Goal: Task Accomplishment & Management: Complete application form

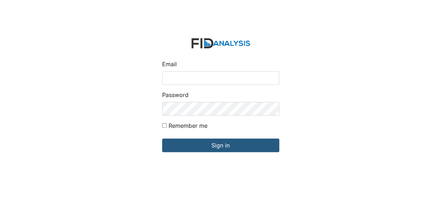
click at [187, 76] on input "Email" at bounding box center [220, 78] width 117 height 14
type input "[EMAIL_ADDRESS][DOMAIN_NAME]"
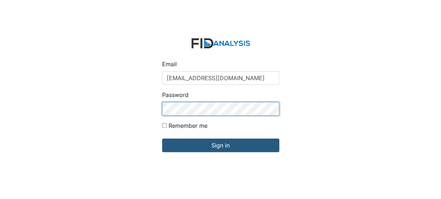
click at [162, 138] on input "Sign in" at bounding box center [220, 145] width 117 height 14
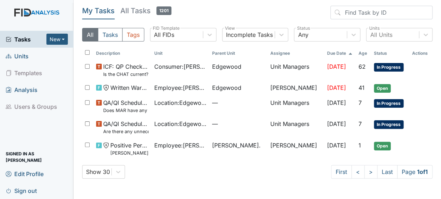
click at [19, 58] on span "Units" at bounding box center [17, 55] width 23 height 11
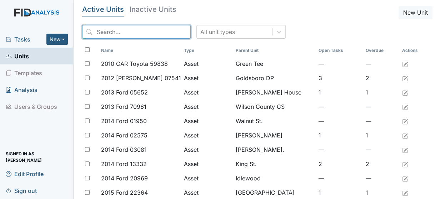
click at [110, 32] on input "search" at bounding box center [136, 32] width 109 height 14
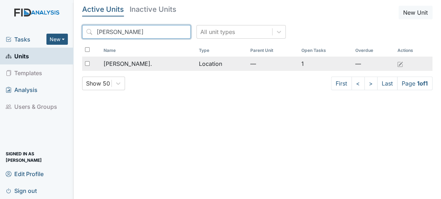
type input "dixon"
click at [115, 65] on span "[PERSON_NAME]." at bounding box center [127, 63] width 49 height 9
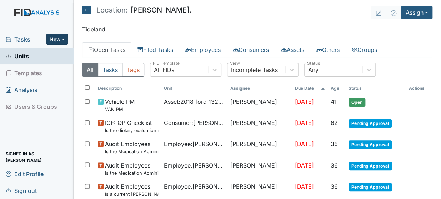
click at [56, 39] on button "New" at bounding box center [56, 39] width 21 height 11
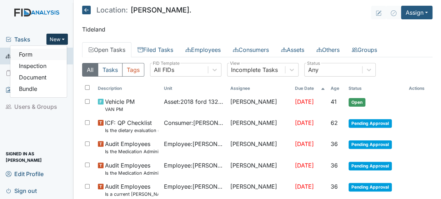
click at [22, 53] on link "Form" at bounding box center [38, 54] width 56 height 11
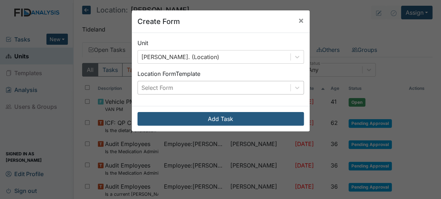
click at [217, 82] on div "Select Form" at bounding box center [214, 87] width 152 height 13
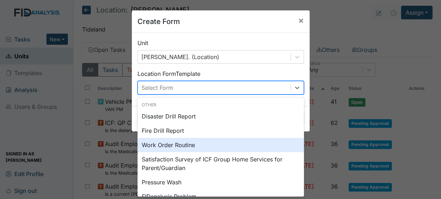
click at [160, 144] on div "Work Order Routine" at bounding box center [220, 144] width 166 height 14
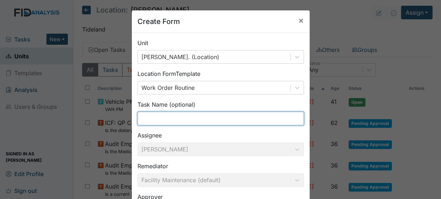
click at [152, 121] on input "text" at bounding box center [220, 118] width 166 height 14
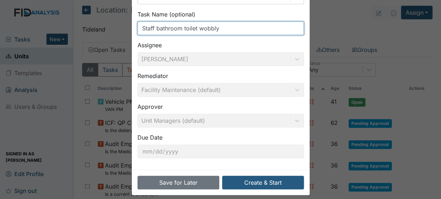
scroll to position [96, 0]
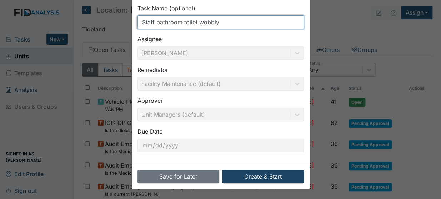
type input "Staff bathroom toilet wobbly"
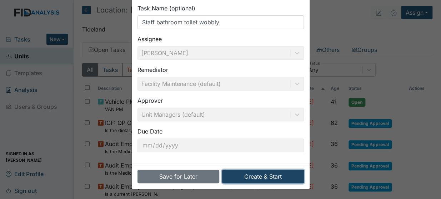
click at [247, 176] on button "Create & Start" at bounding box center [263, 176] width 82 height 14
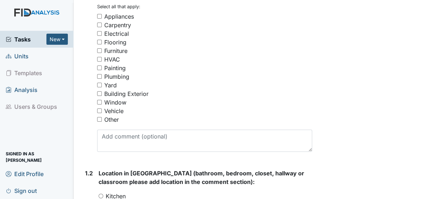
scroll to position [155, 0]
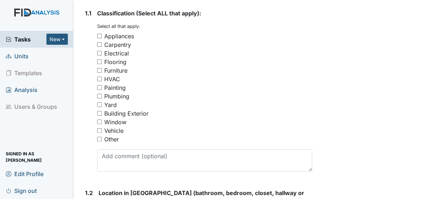
drag, startPoint x: 100, startPoint y: 86, endPoint x: 95, endPoint y: 93, distance: 7.9
click at [95, 93] on div "1.1 Classification (Select ALL that apply): You must select one or more of the …" at bounding box center [197, 93] width 230 height 168
click at [99, 94] on input "Plumbing" at bounding box center [99, 96] width 5 height 5
checkbox input "true"
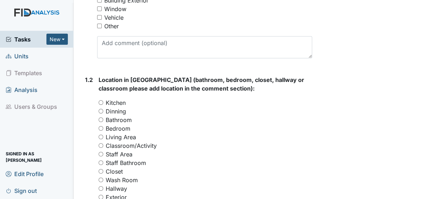
scroll to position [302, 0]
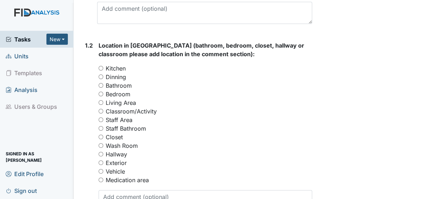
click at [100, 117] on input "Staff Area" at bounding box center [101, 119] width 5 height 5
radio input "true"
click at [100, 126] on input "Staff Bathroom" at bounding box center [101, 128] width 5 height 5
radio input "true"
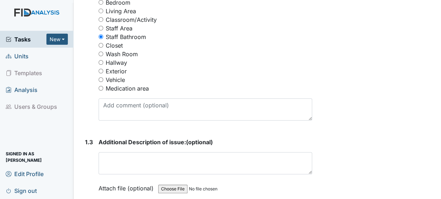
scroll to position [451, 0]
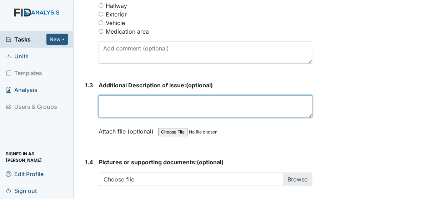
click at [157, 97] on textarea at bounding box center [206, 106] width 214 height 22
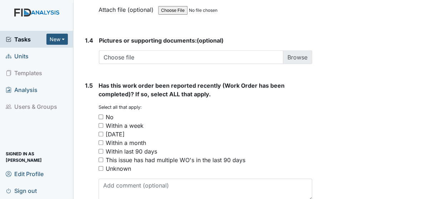
scroll to position [600, 0]
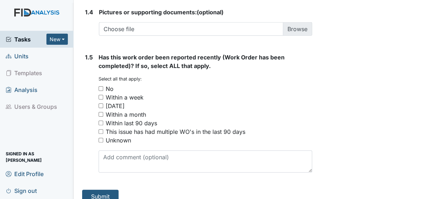
type textarea "Toilet wobbles when you sit"
click at [100, 86] on input "No" at bounding box center [101, 88] width 5 height 5
checkbox input "true"
click at [104, 189] on button "Submit" at bounding box center [100, 196] width 36 height 14
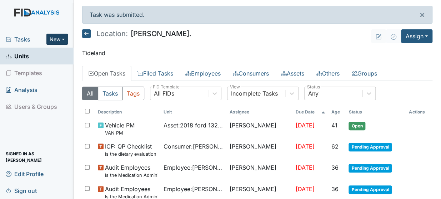
drag, startPoint x: 61, startPoint y: 36, endPoint x: 52, endPoint y: 40, distance: 10.4
click at [52, 40] on button "New" at bounding box center [56, 39] width 21 height 11
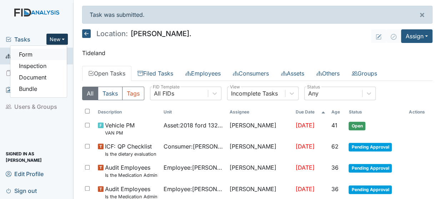
click at [40, 53] on link "Form" at bounding box center [38, 54] width 56 height 11
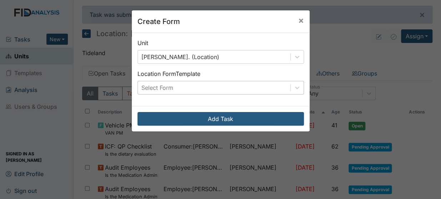
click at [151, 87] on div "Select Form" at bounding box center [157, 87] width 32 height 9
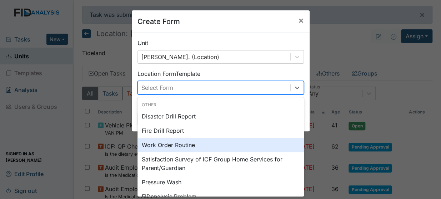
click at [160, 147] on div "Work Order Routine" at bounding box center [220, 144] width 166 height 14
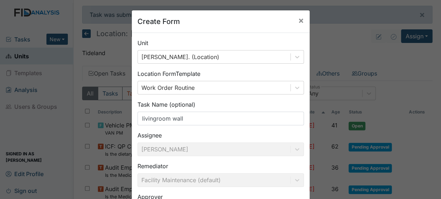
click at [289, 137] on div "Assignee Nathan Williams" at bounding box center [220, 143] width 166 height 25
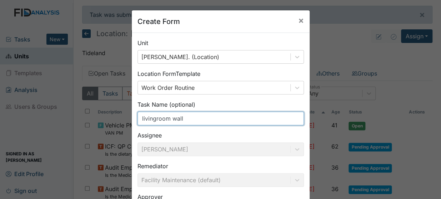
click at [138, 118] on input "livingroom wall" at bounding box center [220, 118] width 166 height 14
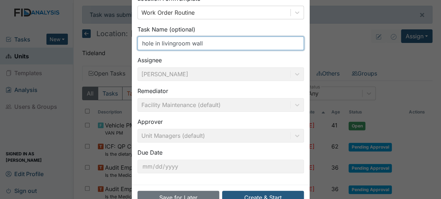
scroll to position [96, 0]
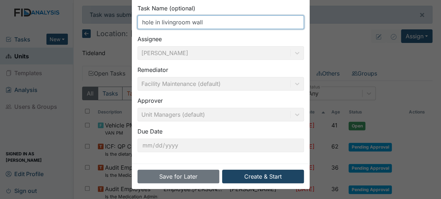
type input "hole in livingroom wall"
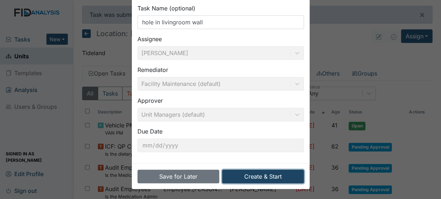
click at [276, 177] on button "Create & Start" at bounding box center [263, 176] width 82 height 14
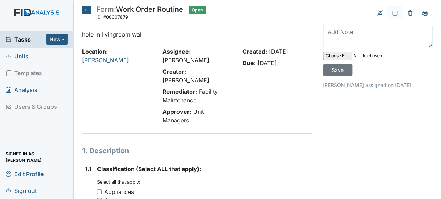
click at [99, 197] on input "Carpentry" at bounding box center [99, 199] width 5 height 5
checkbox input "true"
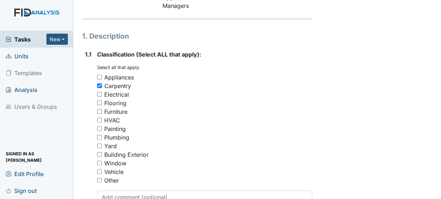
scroll to position [125, 0]
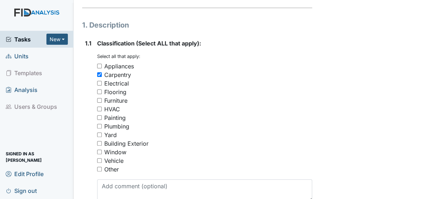
click at [99, 115] on input "Painting" at bounding box center [99, 117] width 5 height 5
checkbox input "true"
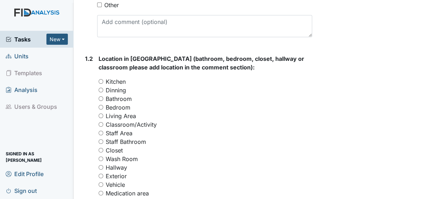
scroll to position [321, 0]
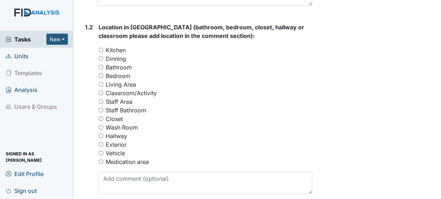
click at [104, 80] on div "Living Area" at bounding box center [206, 84] width 214 height 9
click at [100, 82] on input "Living Area" at bounding box center [101, 84] width 5 height 5
radio input "true"
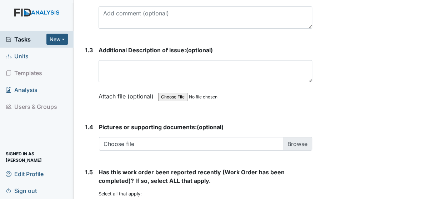
scroll to position [495, 0]
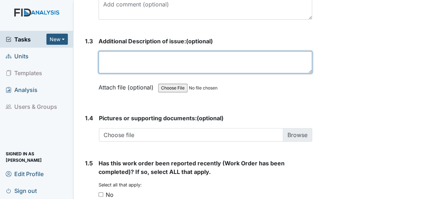
click at [119, 51] on textarea at bounding box center [206, 62] width 214 height 22
type textarea "underneath time clock"
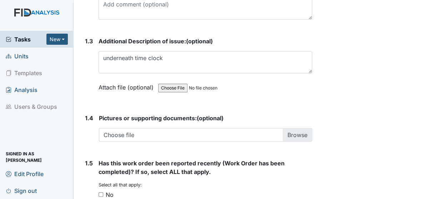
click at [101, 192] on input "No" at bounding box center [101, 194] width 5 height 5
checkbox input "true"
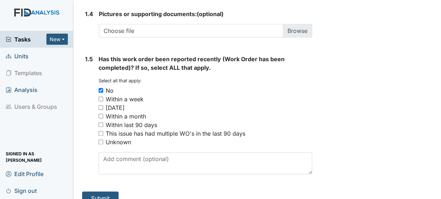
scroll to position [600, 0]
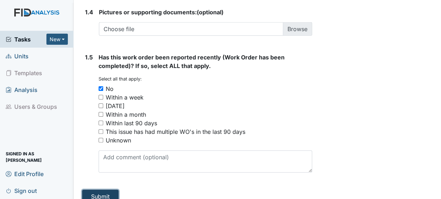
click at [89, 189] on button "Submit" at bounding box center [100, 196] width 36 height 14
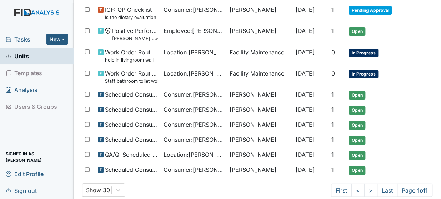
scroll to position [389, 0]
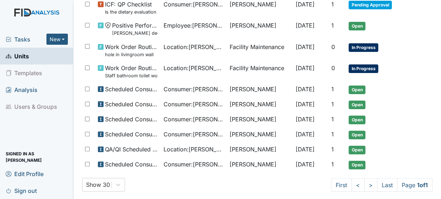
click at [26, 40] on span "Tasks" at bounding box center [26, 39] width 41 height 9
